Goal: Check status: Check status

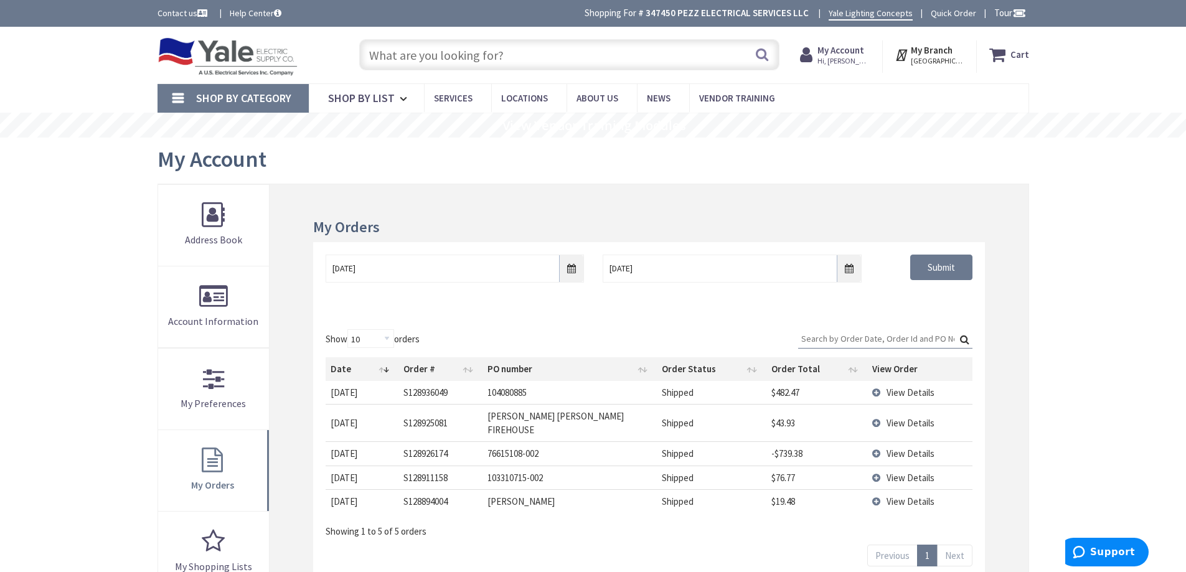
scroll to position [311, 0]
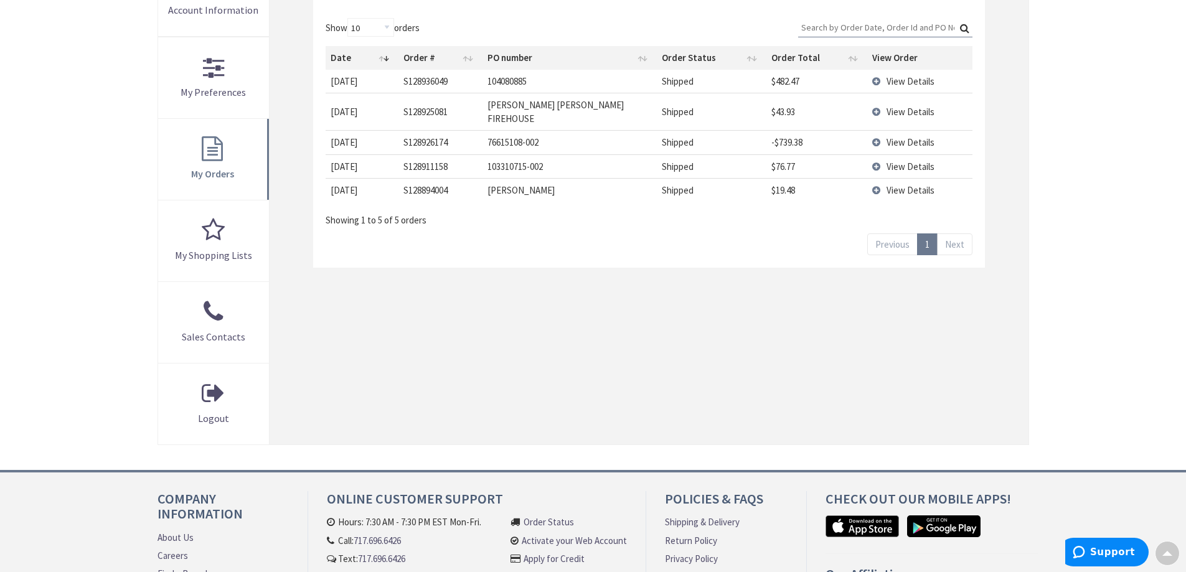
click at [1119, 326] on div "Skip to Content Toggle Nav Search Cart My Cart Close" at bounding box center [593, 213] width 1186 height 994
click at [878, 85] on td "View Details" at bounding box center [919, 81] width 105 height 23
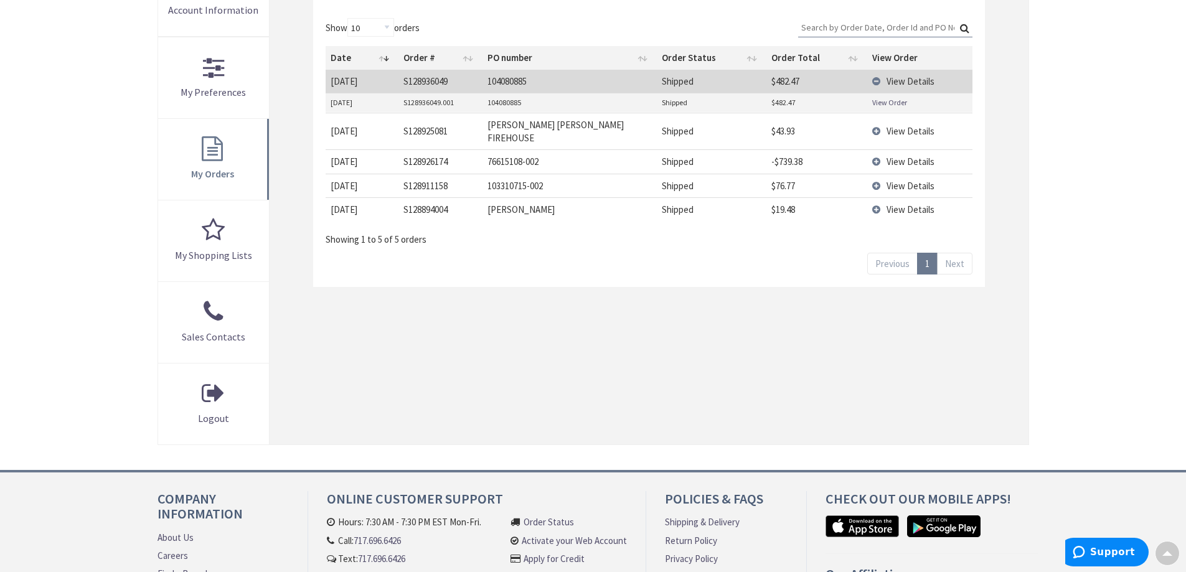
click at [884, 106] on link "View Order" at bounding box center [889, 102] width 35 height 11
click at [1104, 331] on div "Skip to Content Toggle Nav Search Cart My Cart Close" at bounding box center [593, 213] width 1186 height 994
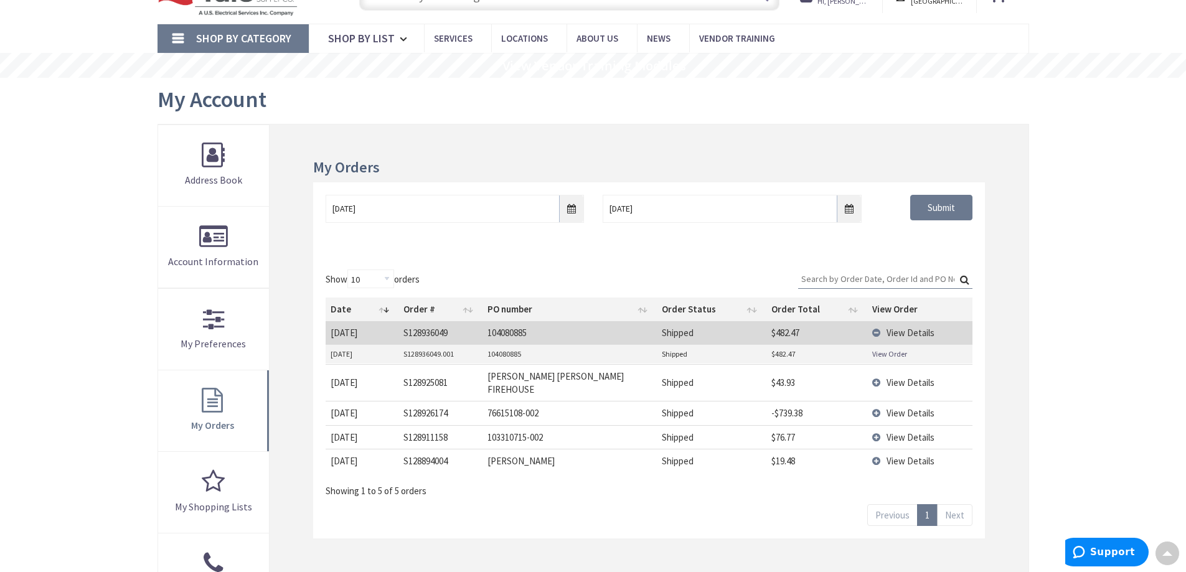
scroll to position [0, 0]
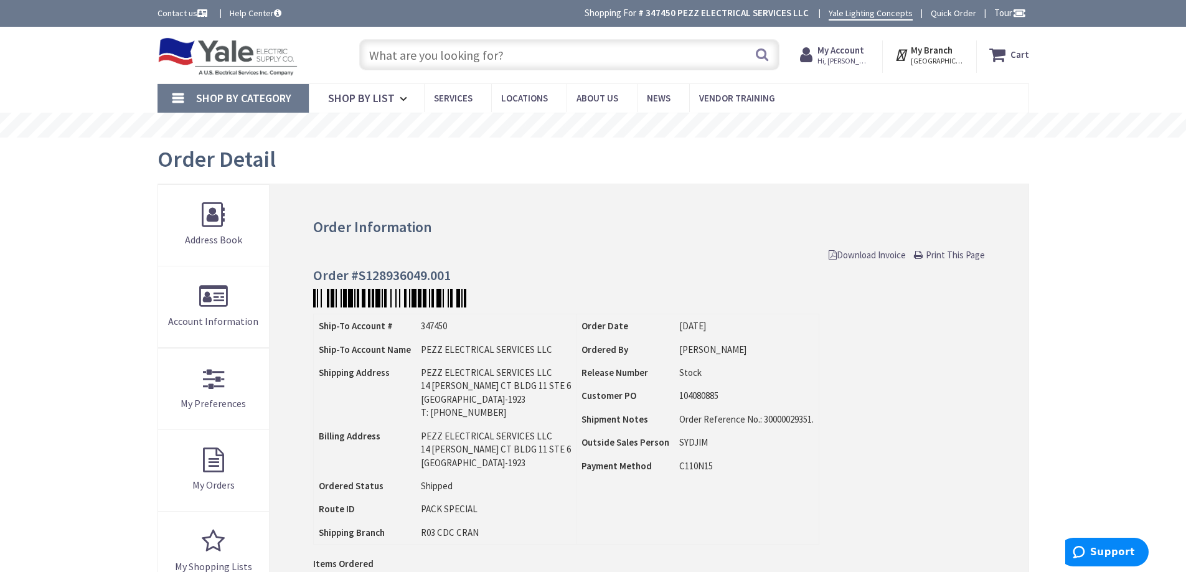
click at [500, 59] on input "text" at bounding box center [569, 54] width 420 height 31
drag, startPoint x: 1100, startPoint y: 266, endPoint x: 1109, endPoint y: 375, distance: 108.7
click at [1098, 267] on div "Skip to Content Toggle Nav Search Cart My Cart Close" at bounding box center [593, 560] width 1186 height 1066
click at [1109, 376] on div "Skip to Content Toggle Nav Search Cart My Cart Close" at bounding box center [593, 560] width 1186 height 1066
click at [1110, 372] on div "Skip to Content Toggle Nav Search Cart My Cart Close" at bounding box center [593, 560] width 1186 height 1066
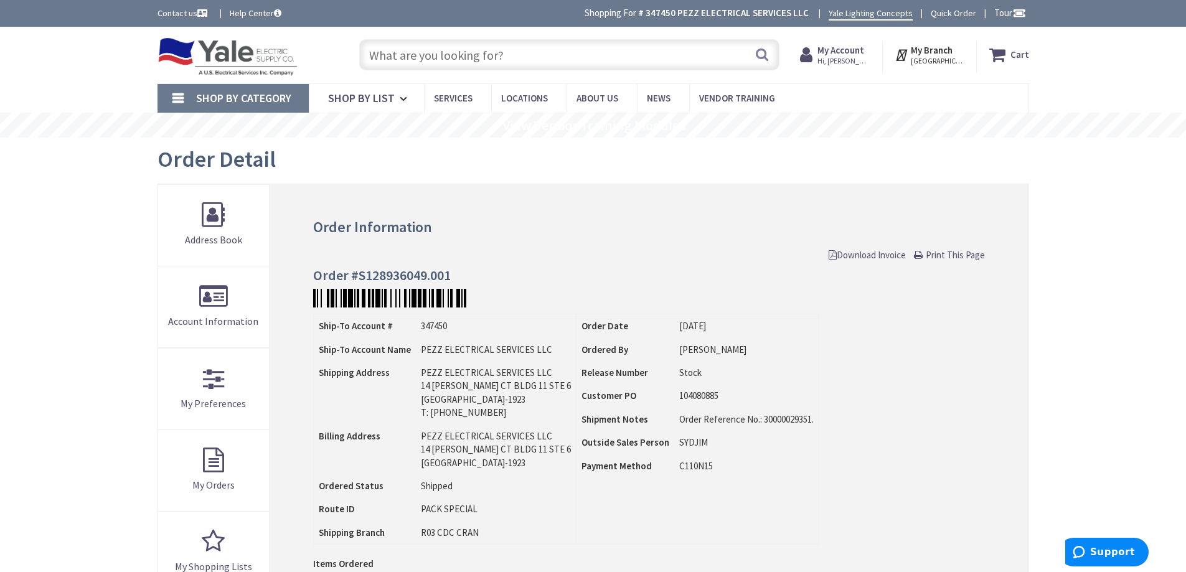
click at [1086, 325] on div "Skip to Content Toggle Nav Search Cart My Cart Close" at bounding box center [593, 560] width 1186 height 1066
drag, startPoint x: 1027, startPoint y: 403, endPoint x: 1022, endPoint y: 390, distance: 14.6
click at [1027, 399] on div "Order Information Download Invoice Print This Page Order #S128936049.001 Ship-T…" at bounding box center [649, 506] width 758 height 644
click at [940, 354] on div "Ship-To Account # 347450 Ship-To Account Name PEZZ ELECTRICAL SERVICES LLC Ship…" at bounding box center [648, 429] width 671 height 231
